Goal: Navigation & Orientation: Find specific page/section

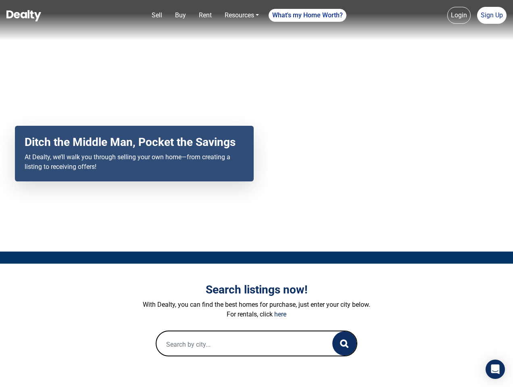
click at [257, 194] on div "Your browser does not support the video tag. Ditch the Middle Man, Pocket the S…" at bounding box center [256, 126] width 513 height 252
click at [157, 15] on link "Sell" at bounding box center [156, 15] width 17 height 16
click at [180, 15] on nav "Sell Buy Rent Resources Loan Calculator Loan Options Find an agent What's my Ho…" at bounding box center [256, 20] width 513 height 40
click at [205, 15] on link "Rent" at bounding box center [205, 15] width 19 height 16
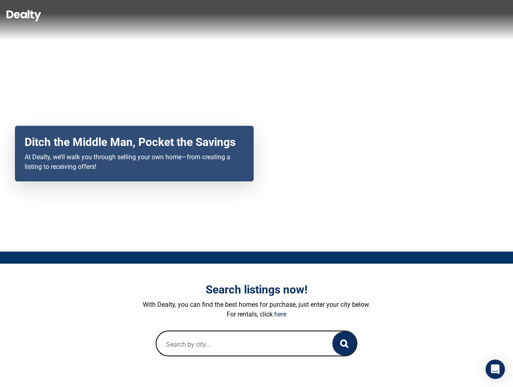
click at [242, 15] on link "Resources" at bounding box center [242, 15] width 41 height 16
click at [308, 15] on link "What's my Home Worth?" at bounding box center [308, 15] width 78 height 13
click at [459, 15] on nav "Sell Buy Rent Resources Loan Calculator Loan Options Find an agent What's my Ho…" at bounding box center [256, 20] width 513 height 40
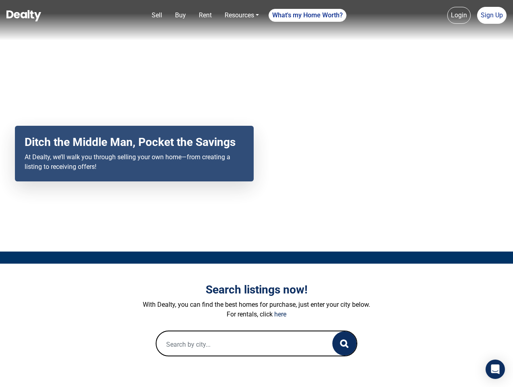
click at [492, 15] on link "Sign Up" at bounding box center [491, 15] width 29 height 17
click at [345, 344] on icon "button" at bounding box center [344, 344] width 8 height 8
click at [495, 370] on icon "Open Intercom Messenger" at bounding box center [495, 370] width 8 height 10
